Goal: Task Accomplishment & Management: Use online tool/utility

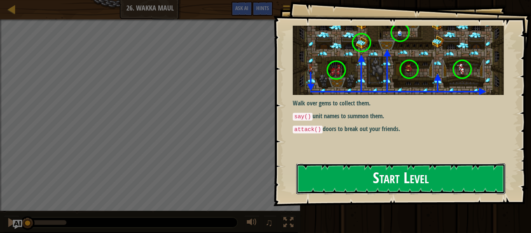
click at [374, 170] on button "Start Level" at bounding box center [400, 178] width 209 height 31
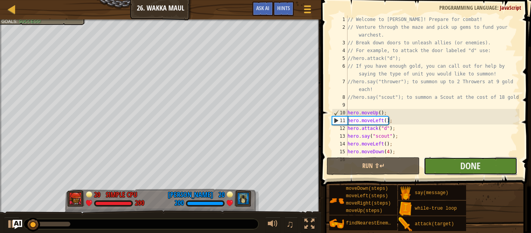
click at [445, 168] on button "Done" at bounding box center [470, 166] width 93 height 18
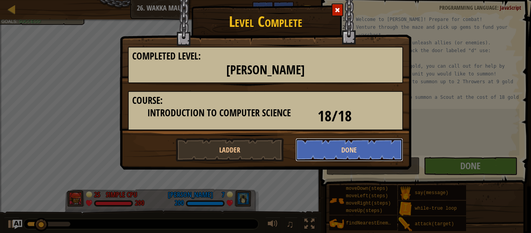
click at [364, 149] on button "Done" at bounding box center [350, 149] width 108 height 23
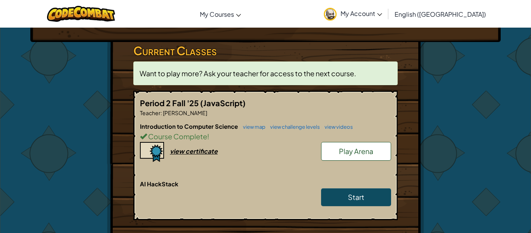
scroll to position [119, 0]
